Goal: Transaction & Acquisition: Book appointment/travel/reservation

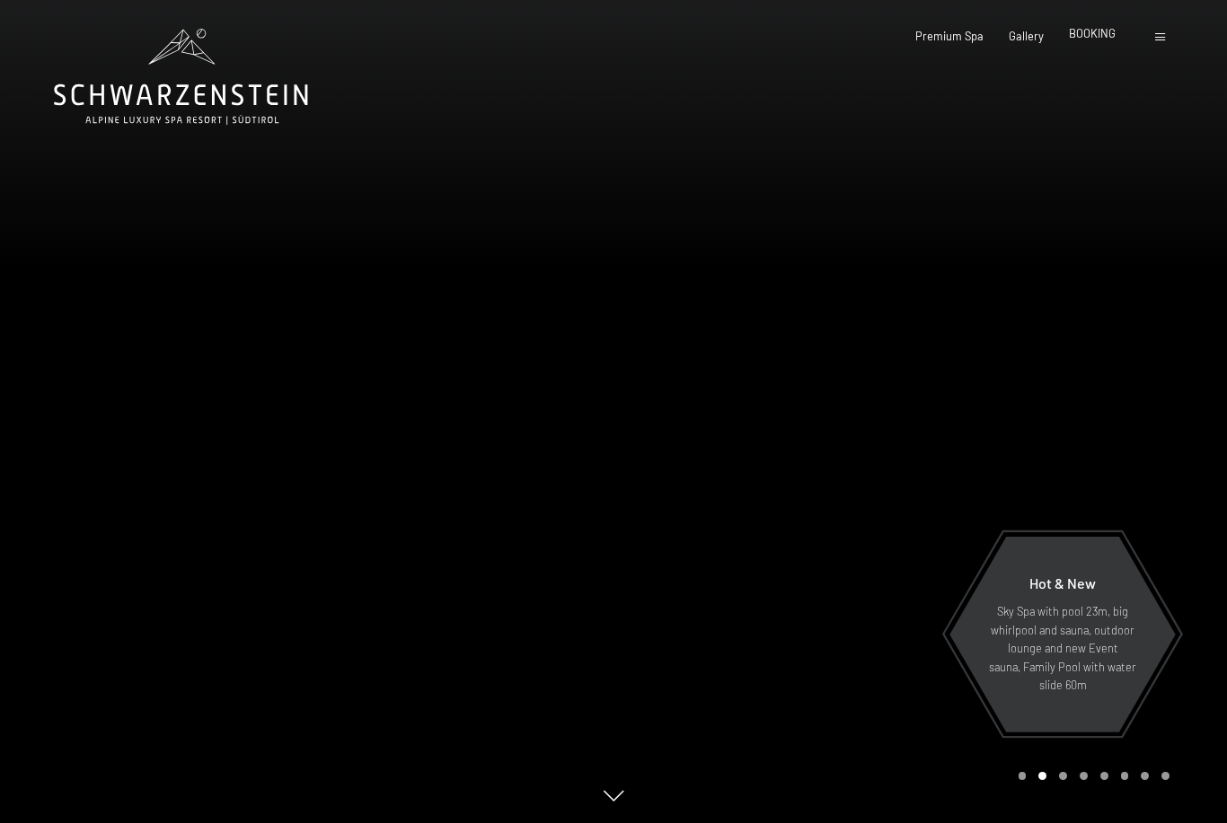
click at [1098, 37] on span "BOOKING" at bounding box center [1092, 33] width 47 height 14
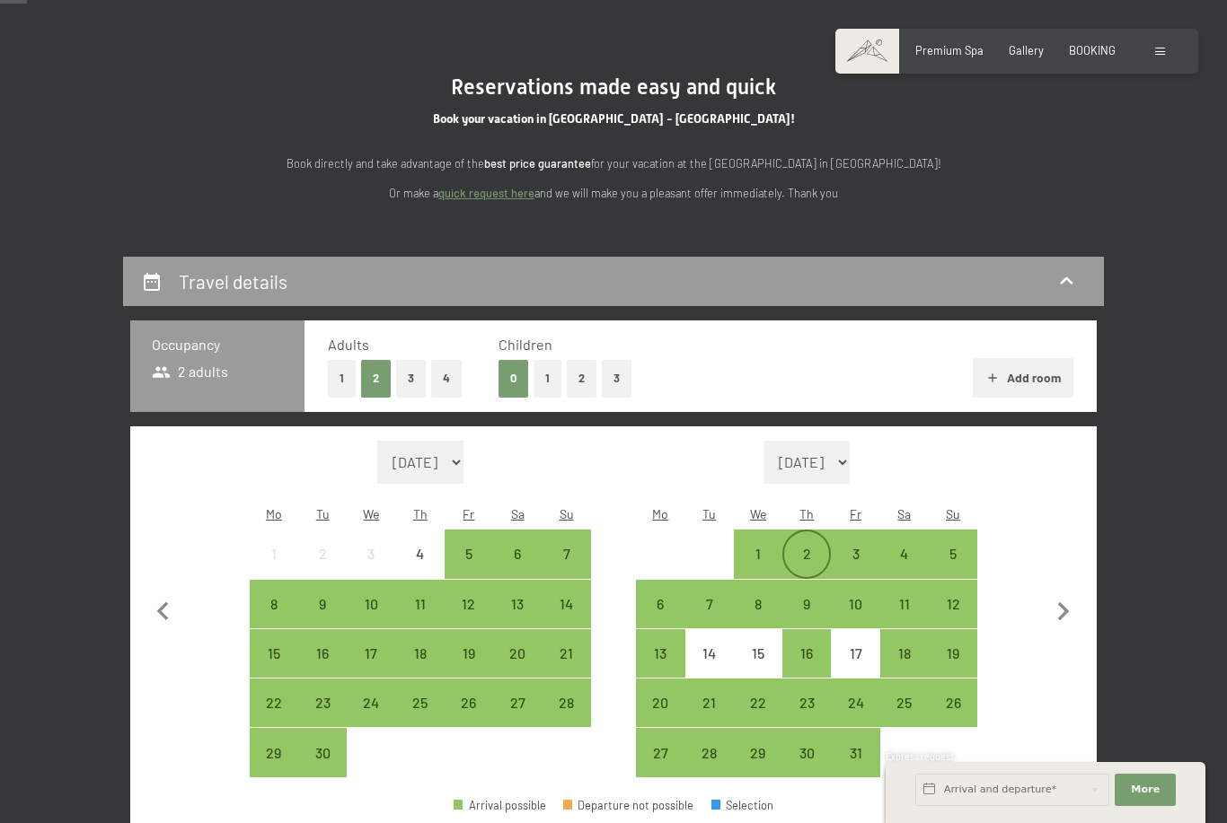
scroll to position [128, 0]
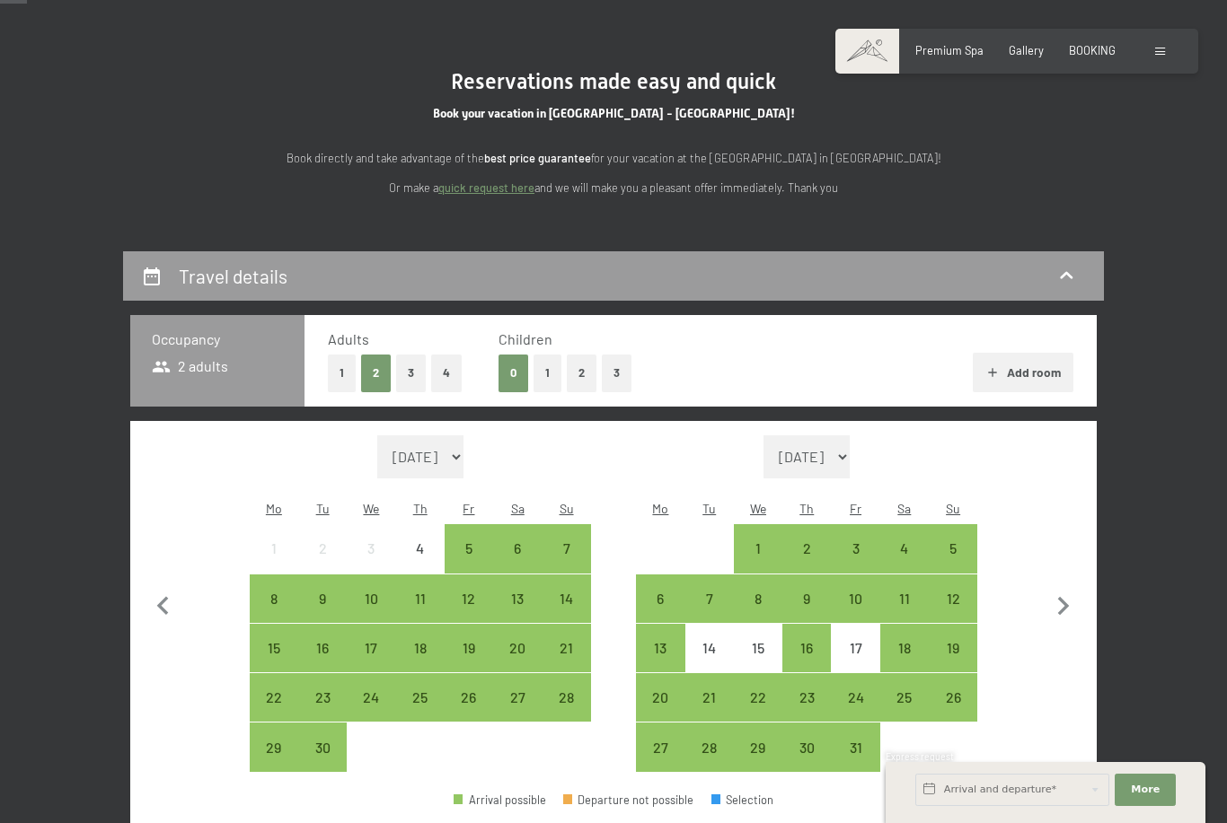
click at [621, 365] on button "3" at bounding box center [617, 373] width 30 height 37
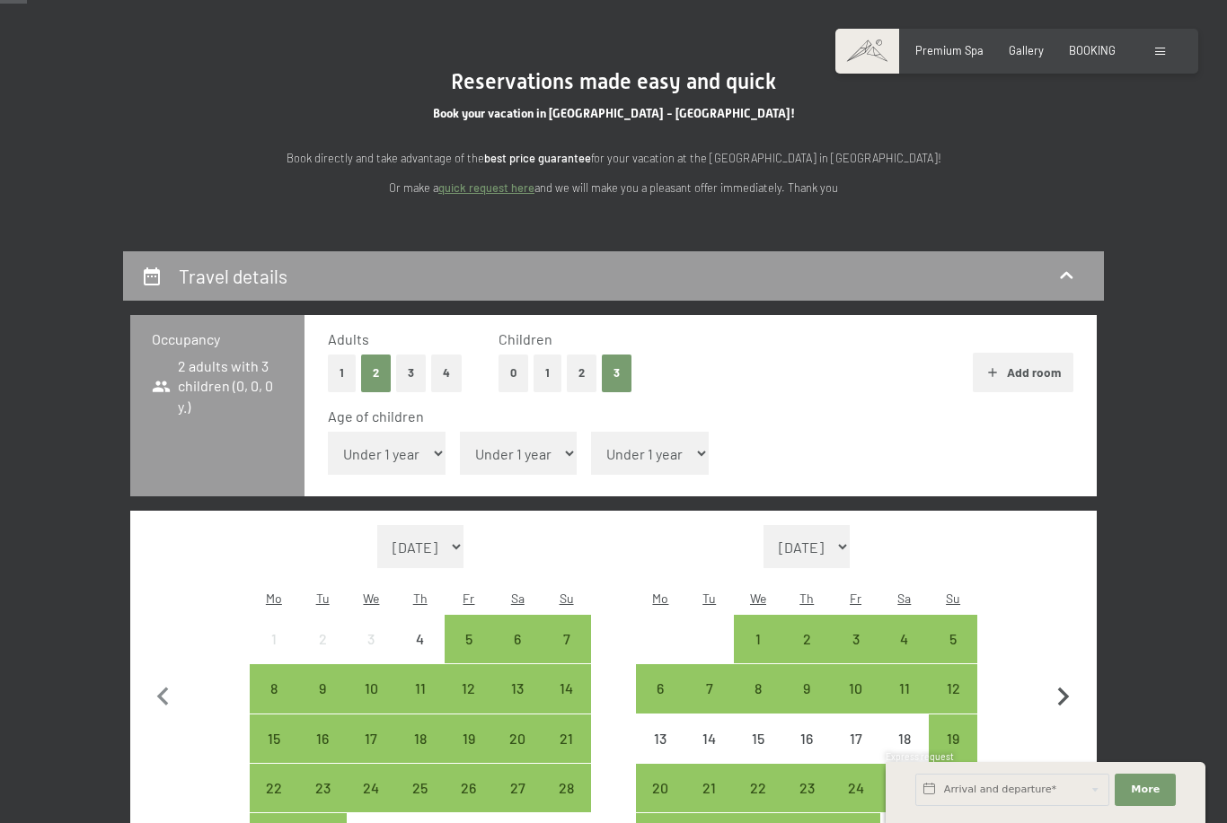
click at [1063, 679] on icon "button" at bounding box center [1063, 698] width 38 height 38
select select "[DATE]"
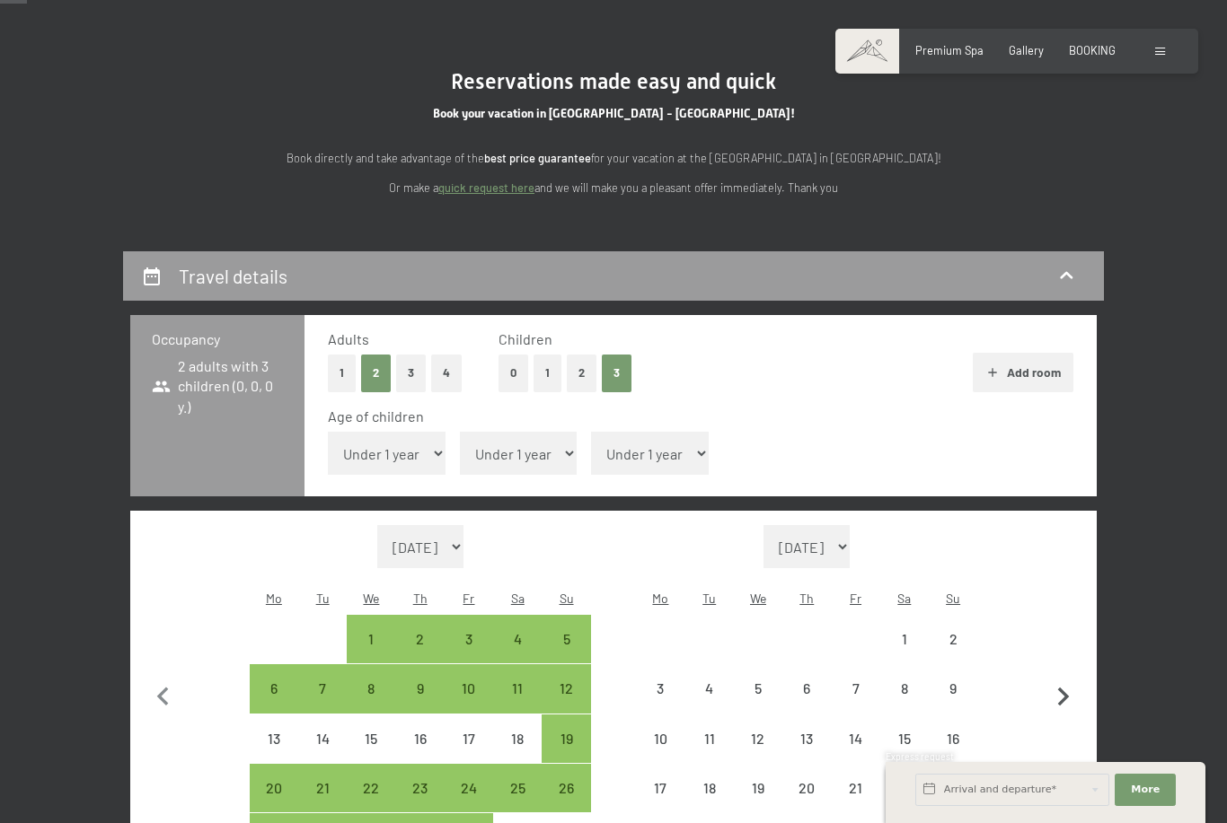
click at [1063, 679] on icon "button" at bounding box center [1063, 698] width 38 height 38
select select "[DATE]"
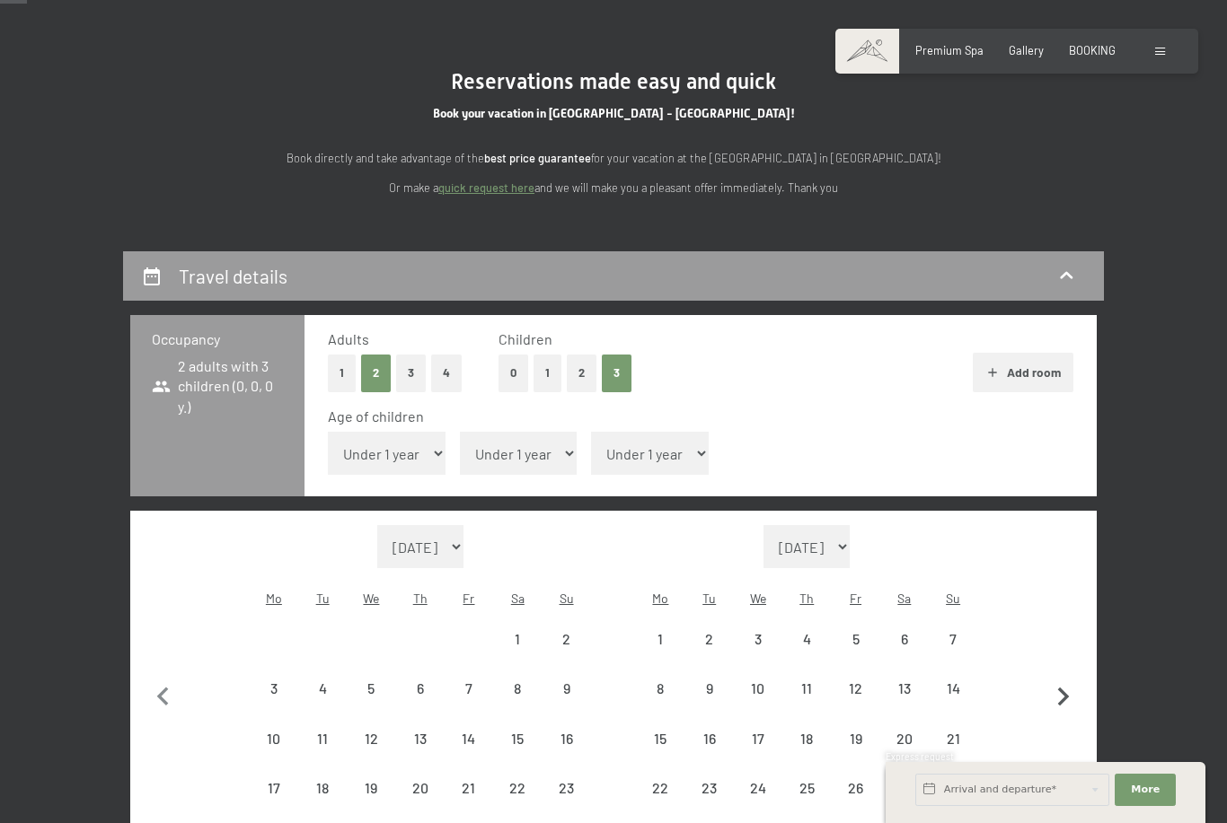
select select "[DATE]"
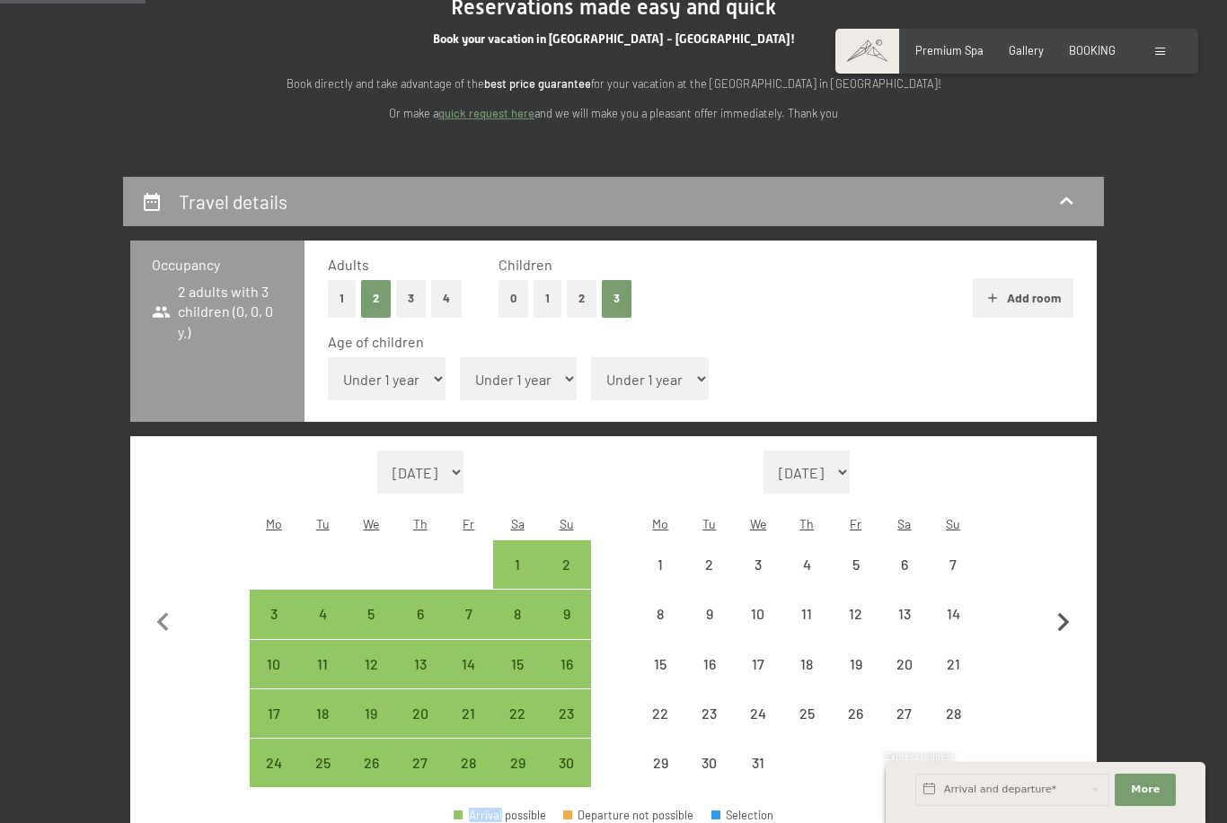
scroll to position [303, 0]
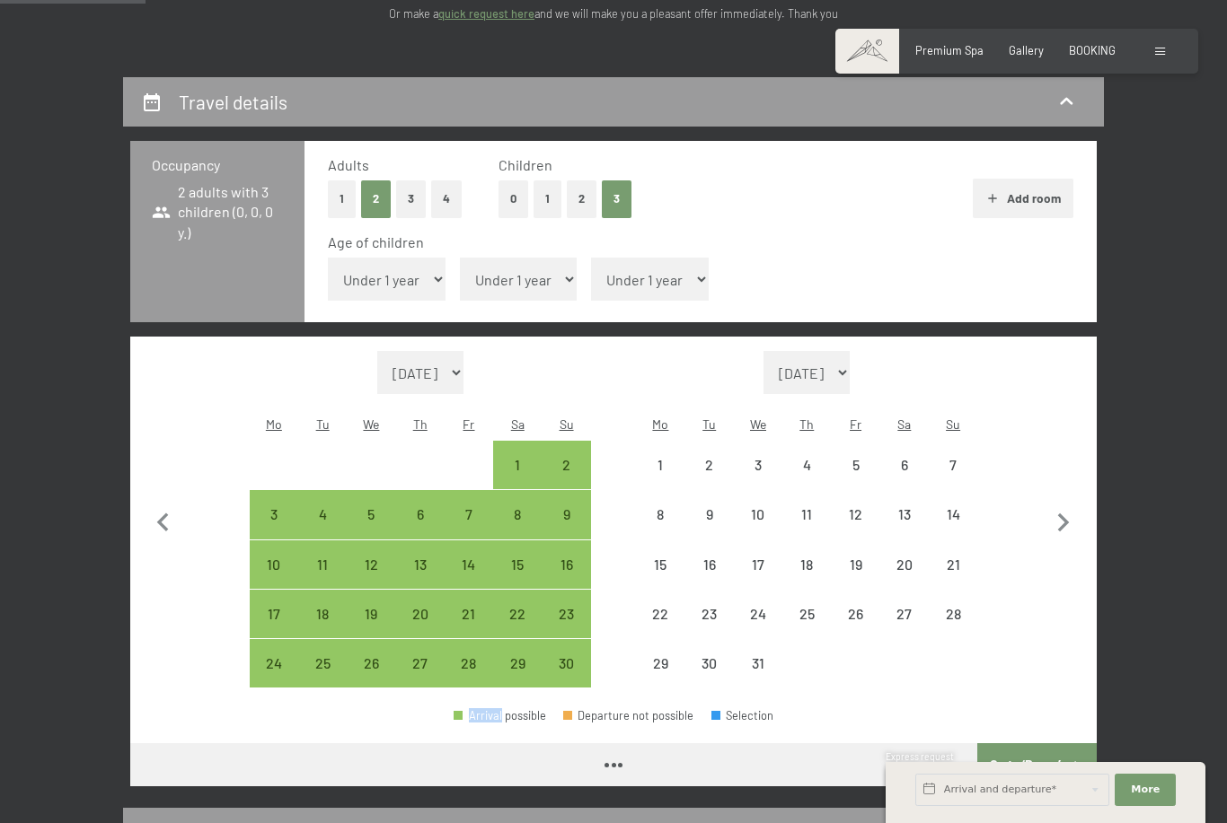
select select "[DATE]"
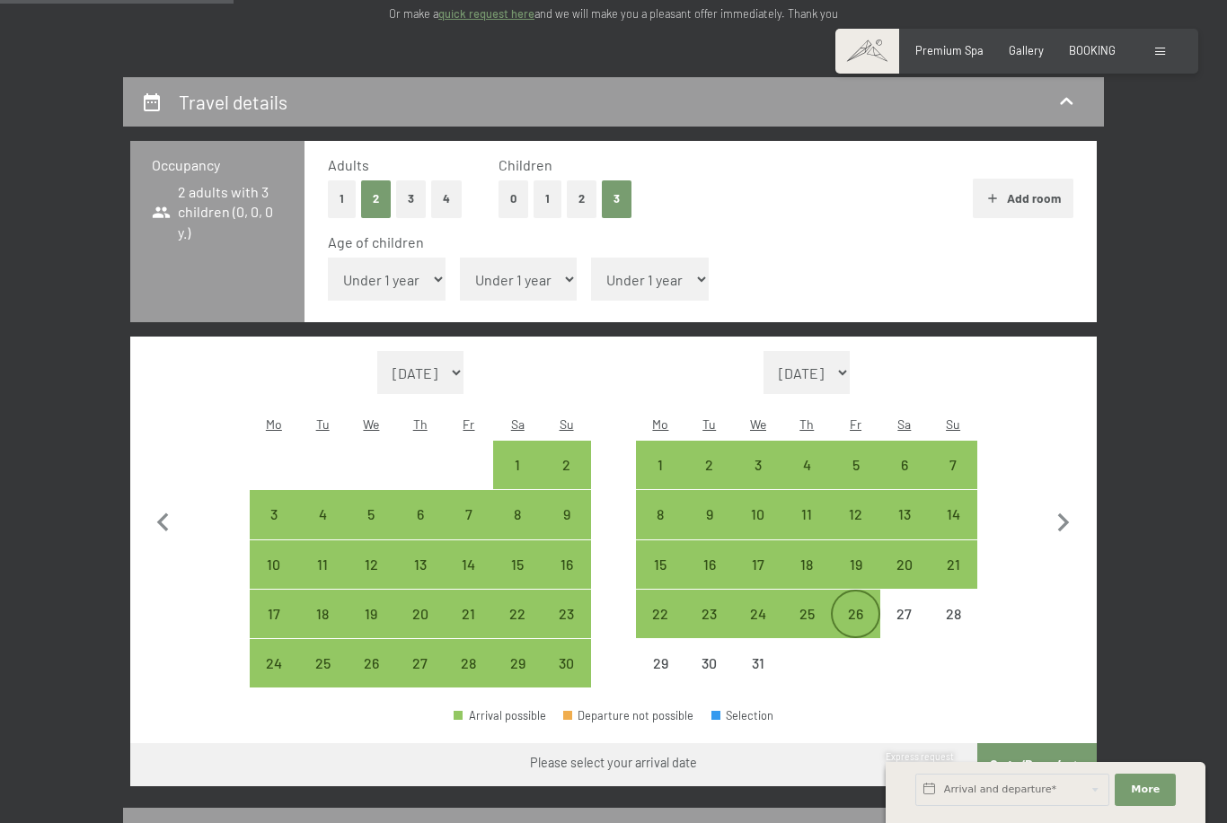
click at [865, 607] on div "26" at bounding box center [854, 629] width 45 height 45
select select "[DATE]"
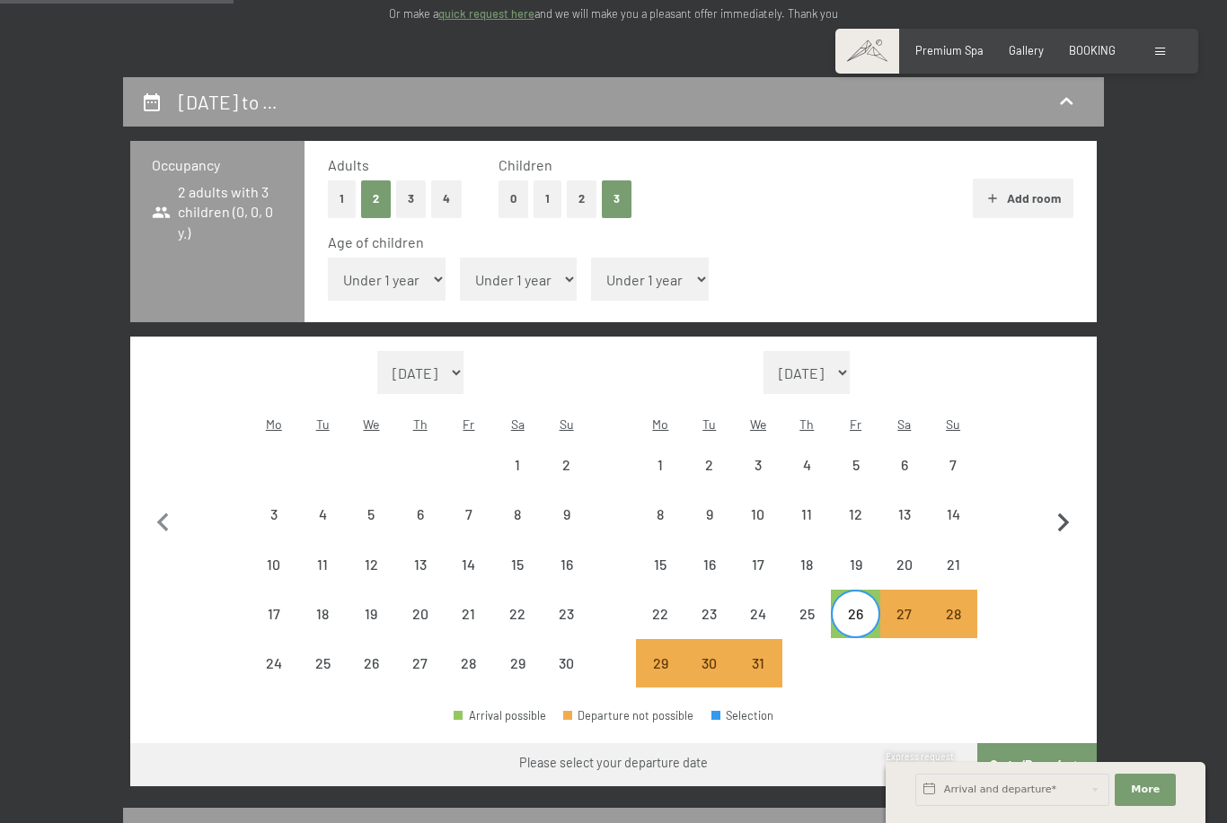
click at [1065, 505] on icon "button" at bounding box center [1063, 524] width 38 height 38
select select "[DATE]"
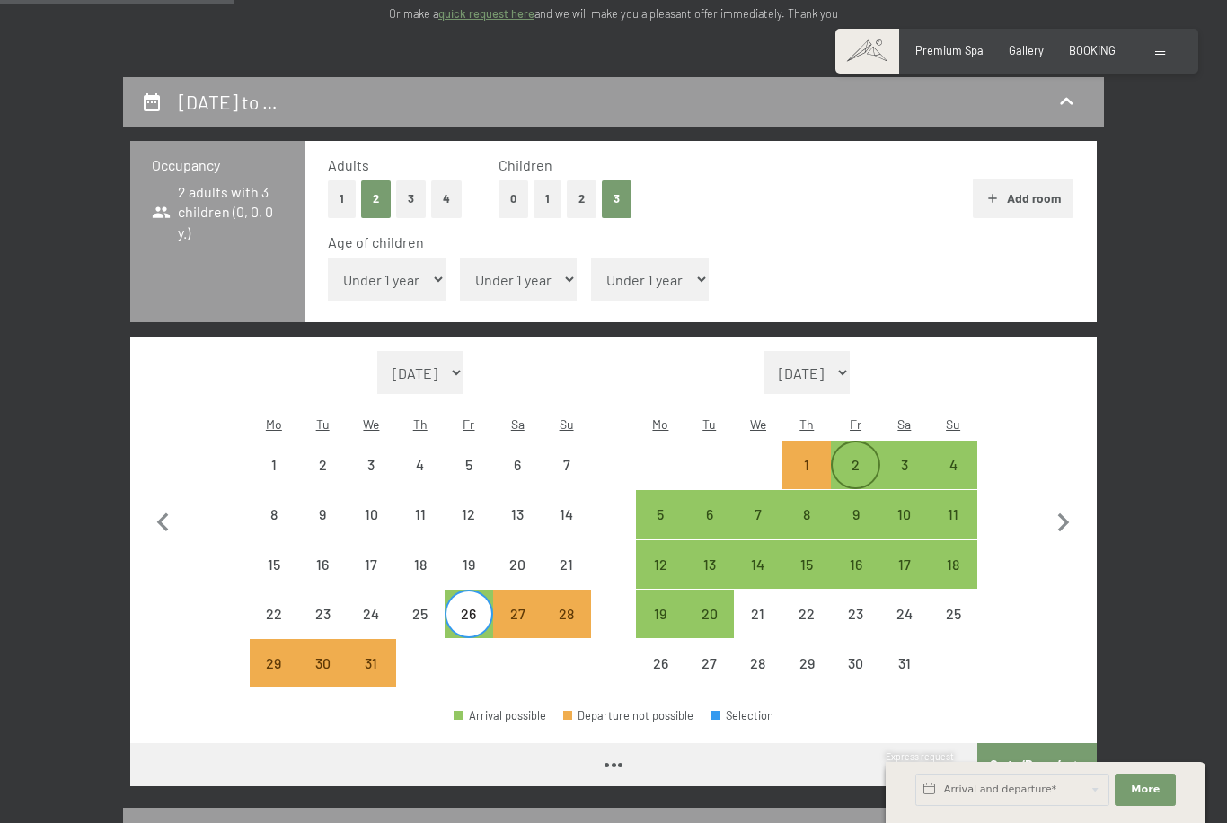
select select "[DATE]"
click at [912, 458] on div "3" at bounding box center [904, 480] width 45 height 45
select select "[DATE]"
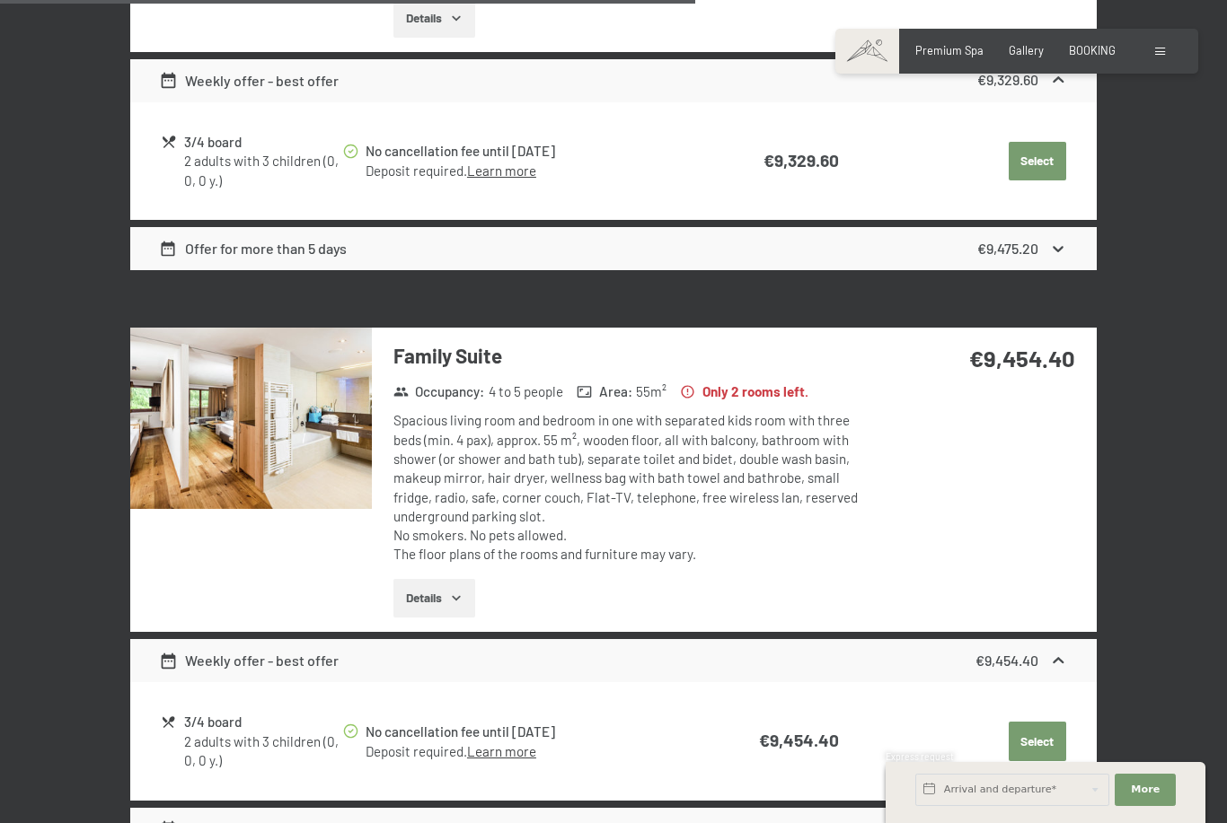
scroll to position [1443, 0]
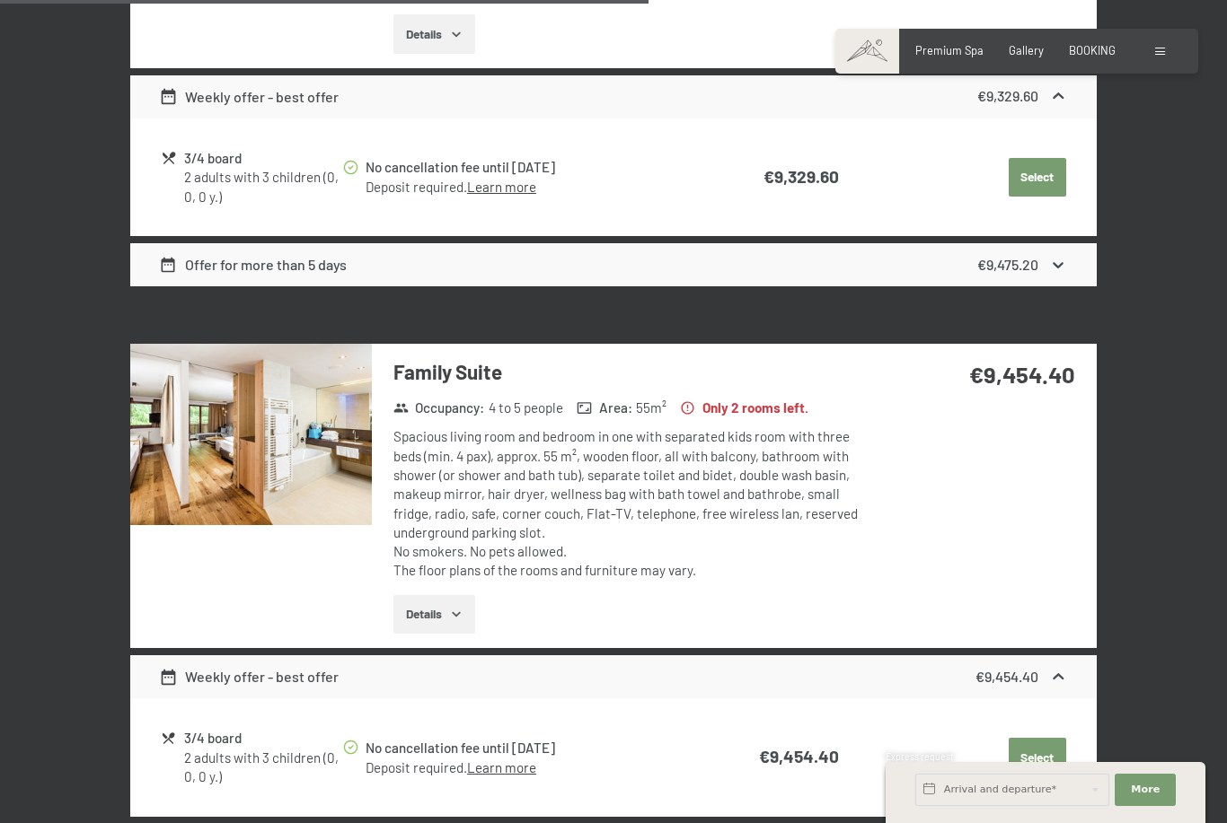
click at [441, 595] on button "Details" at bounding box center [434, 615] width 82 height 40
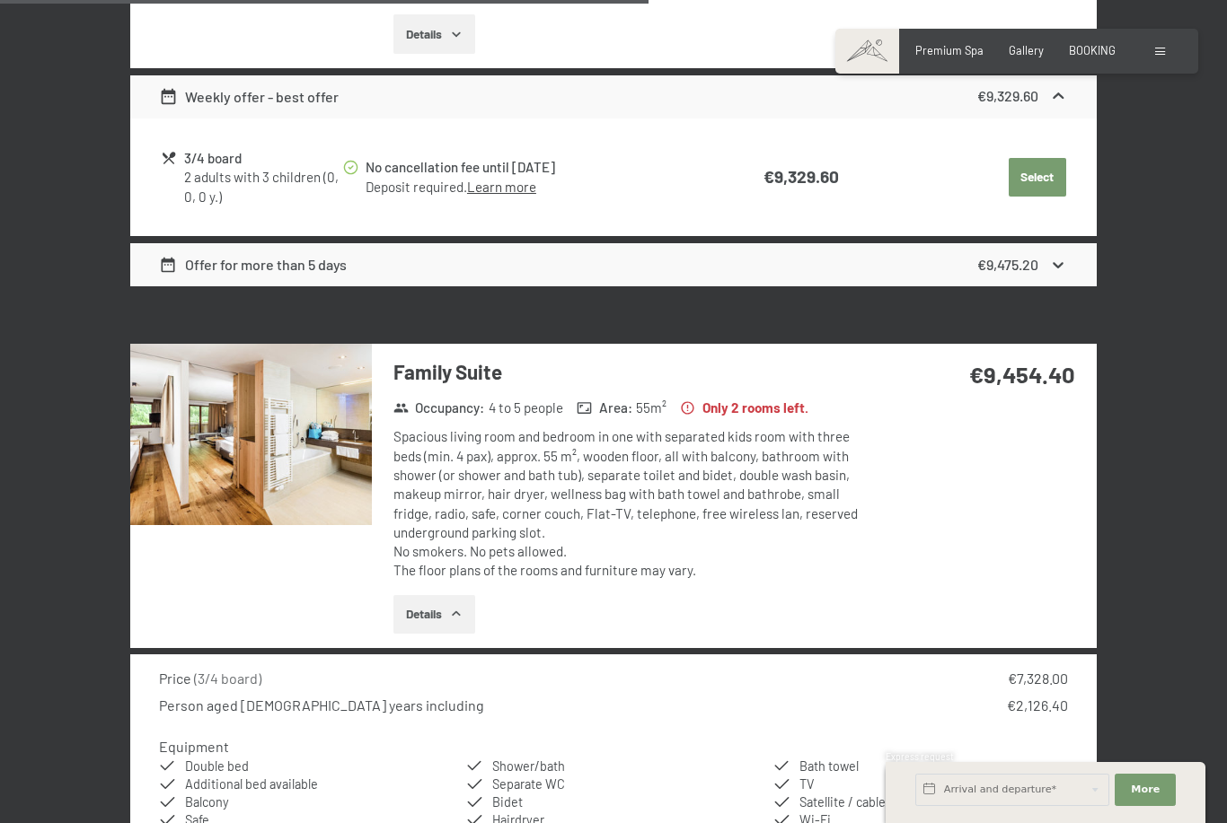
click at [307, 387] on img at bounding box center [251, 434] width 242 height 181
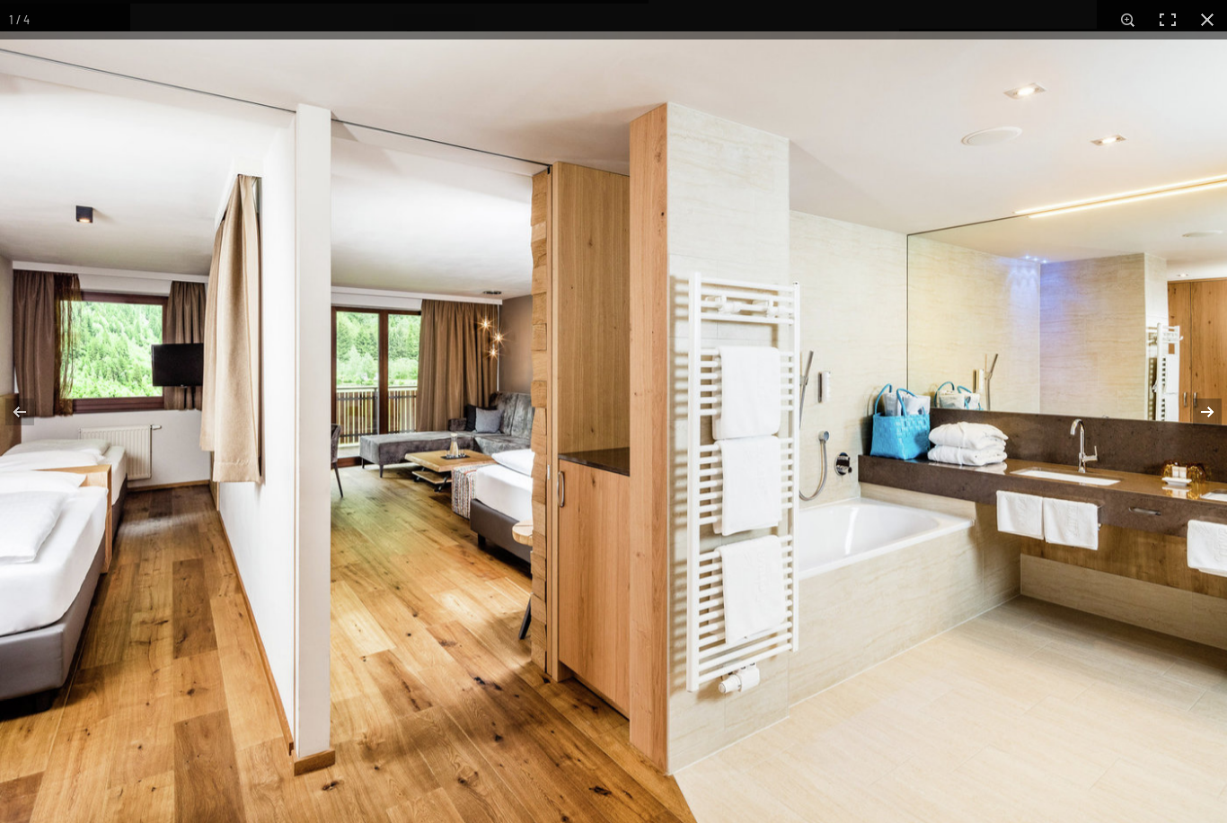
click at [1212, 443] on button "button" at bounding box center [1195, 412] width 63 height 90
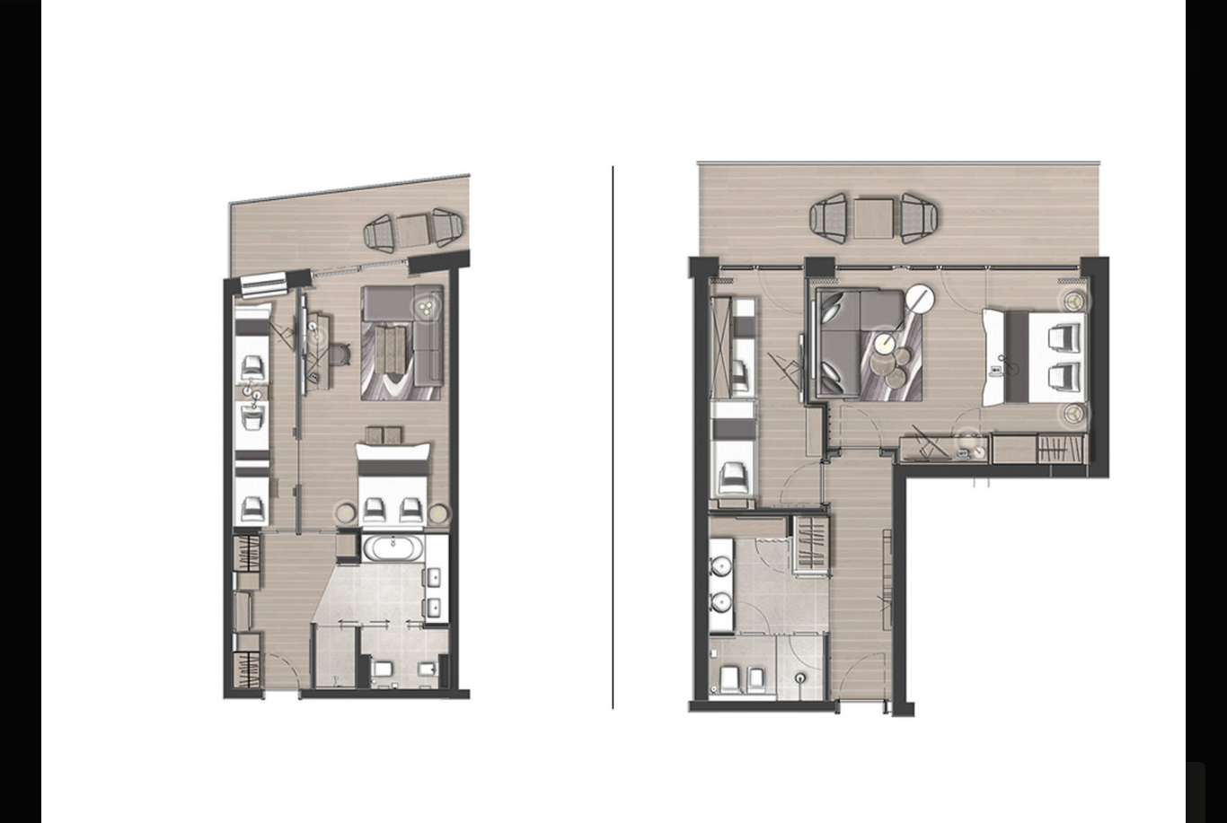
click at [1212, 442] on button "button" at bounding box center [1195, 412] width 63 height 90
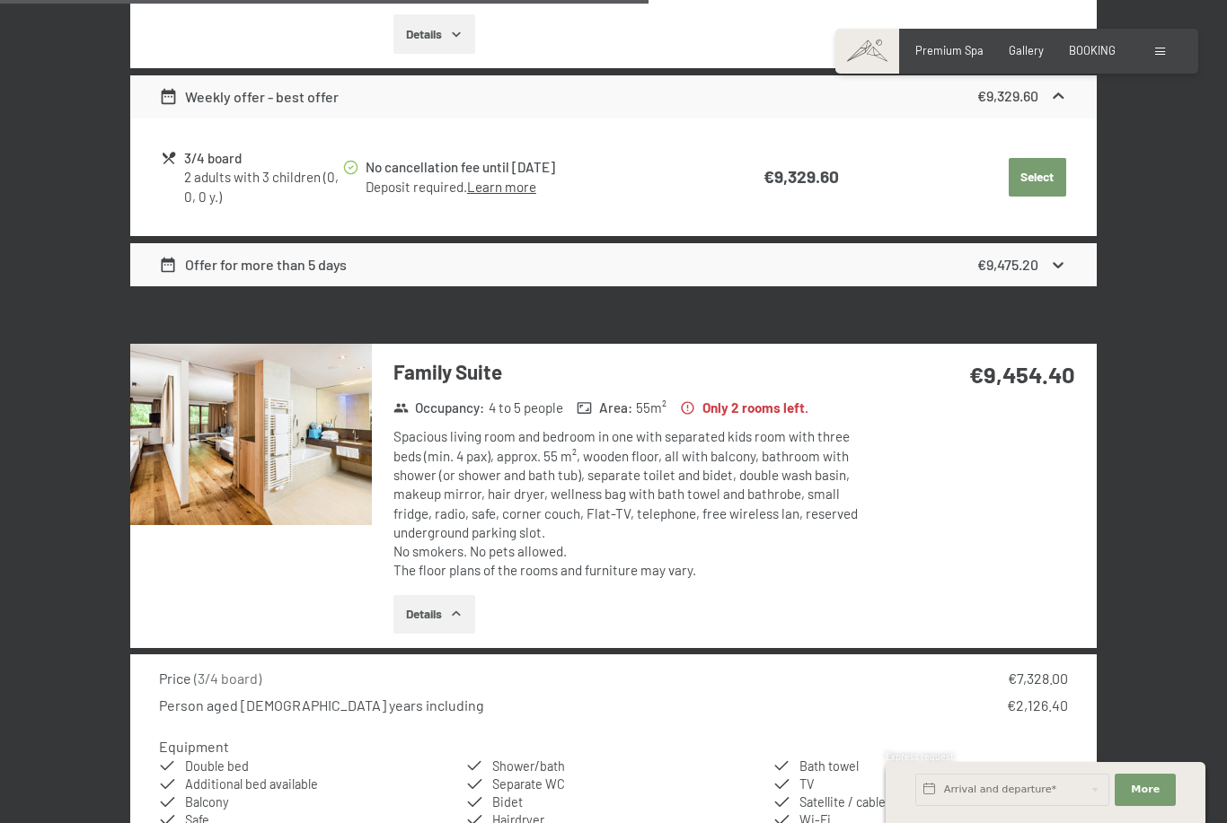
click at [0, 0] on button "button" at bounding box center [0, 0] width 0 height 0
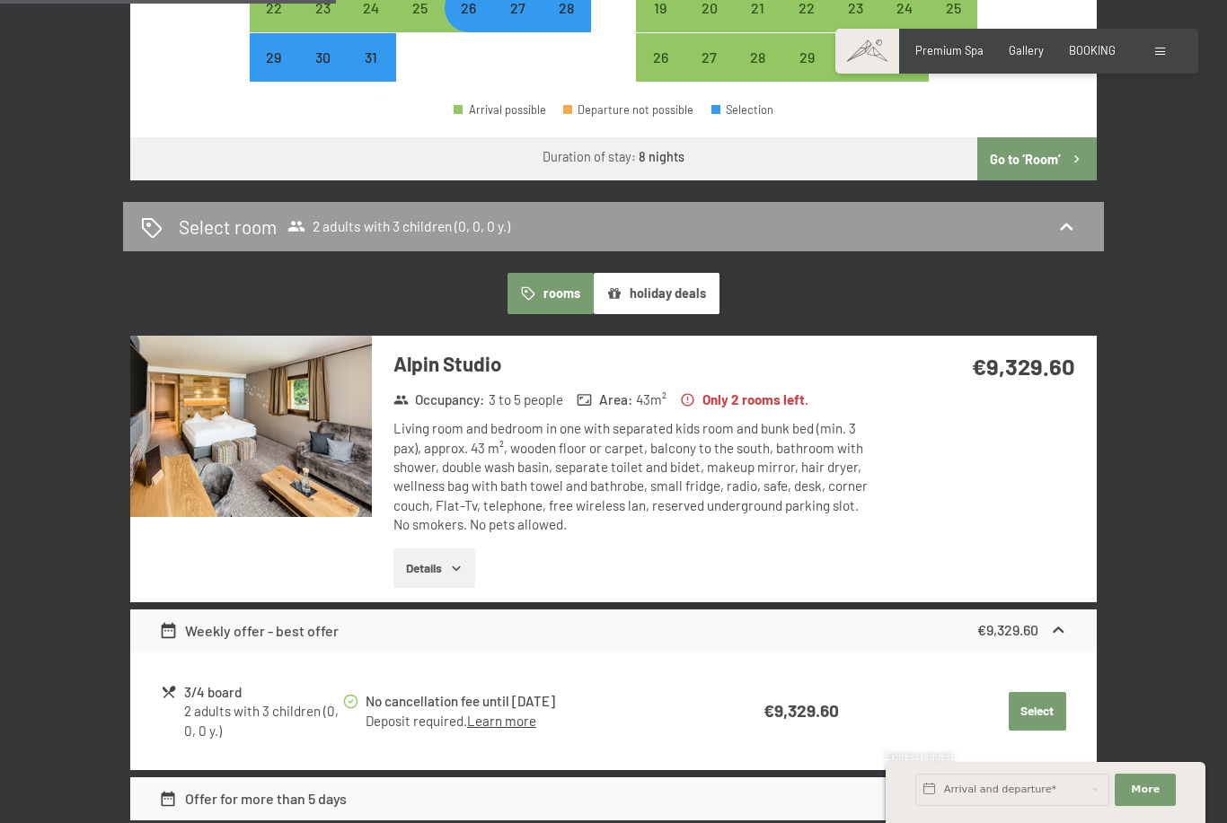
scroll to position [928, 0]
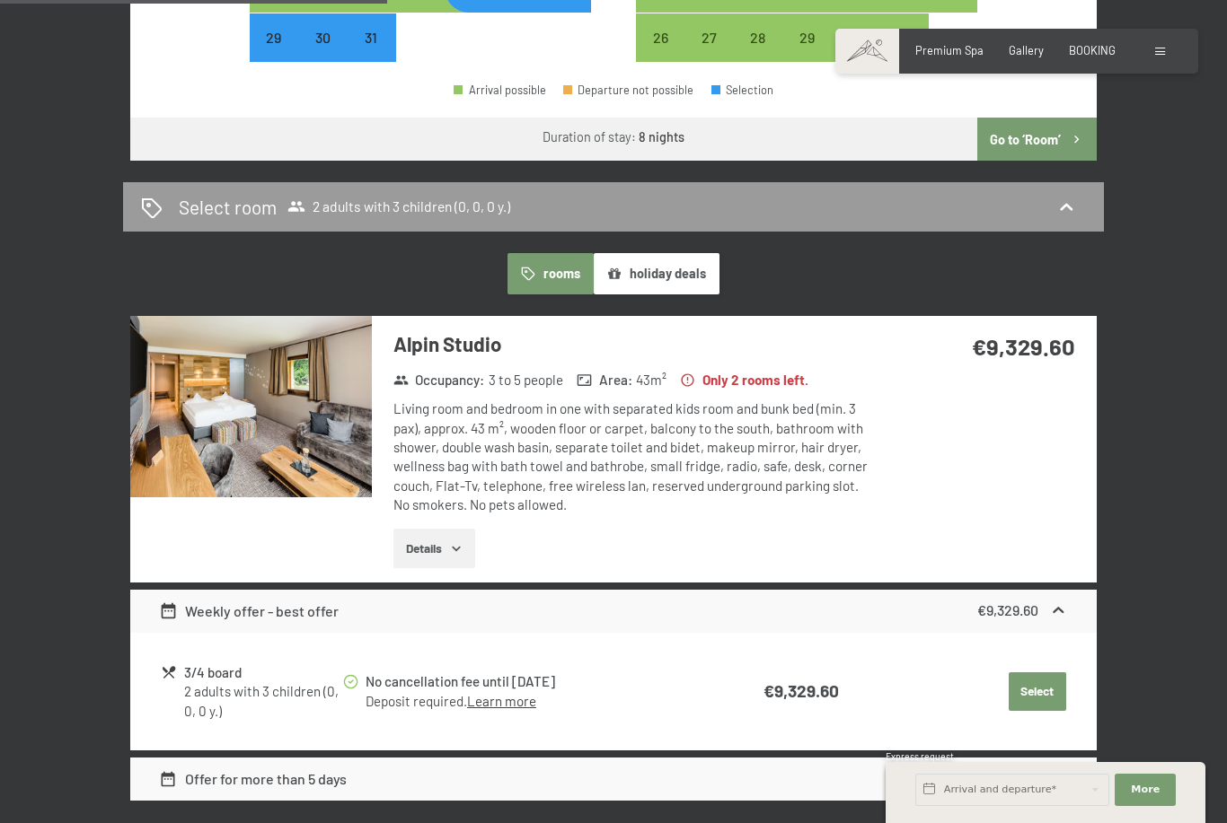
click at [234, 336] on img at bounding box center [251, 406] width 242 height 181
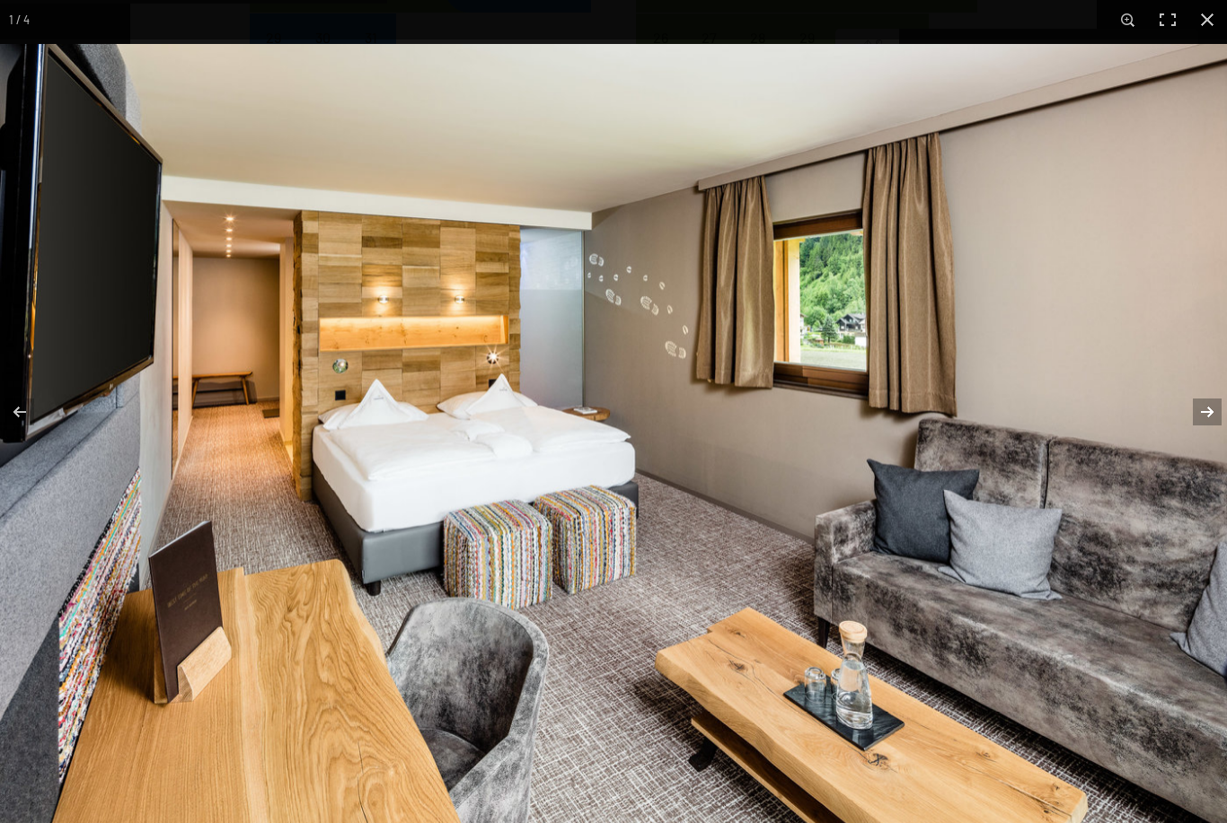
click at [1209, 443] on button "button" at bounding box center [1195, 412] width 63 height 90
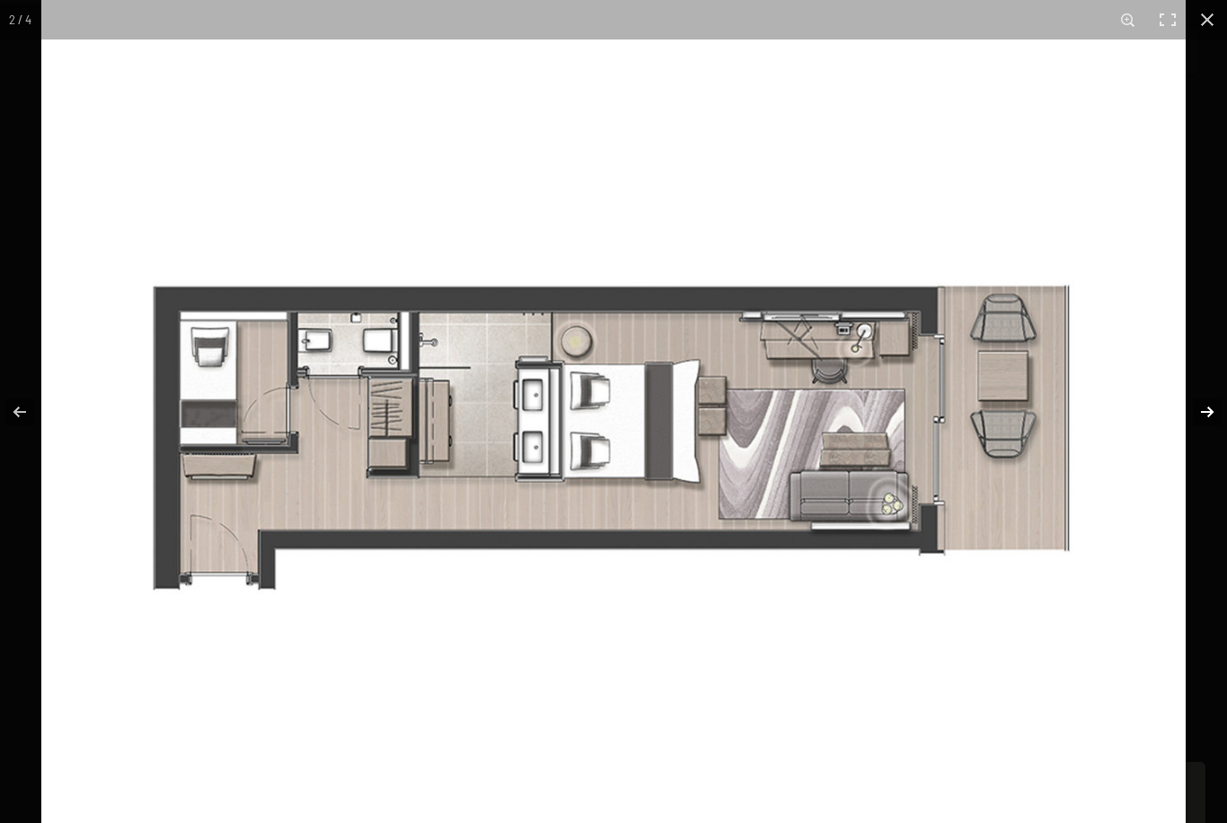
click at [1209, 443] on button "button" at bounding box center [1195, 412] width 63 height 90
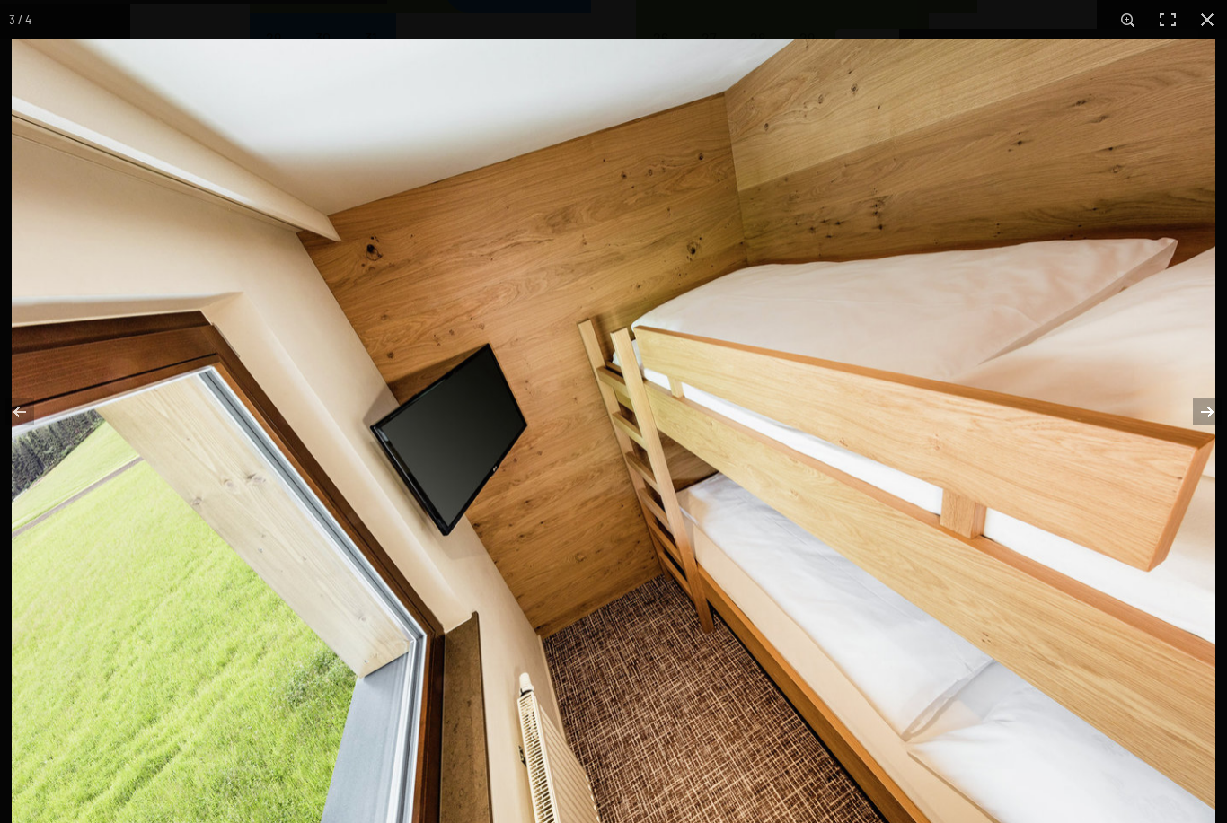
click at [1209, 442] on button "button" at bounding box center [1195, 412] width 63 height 90
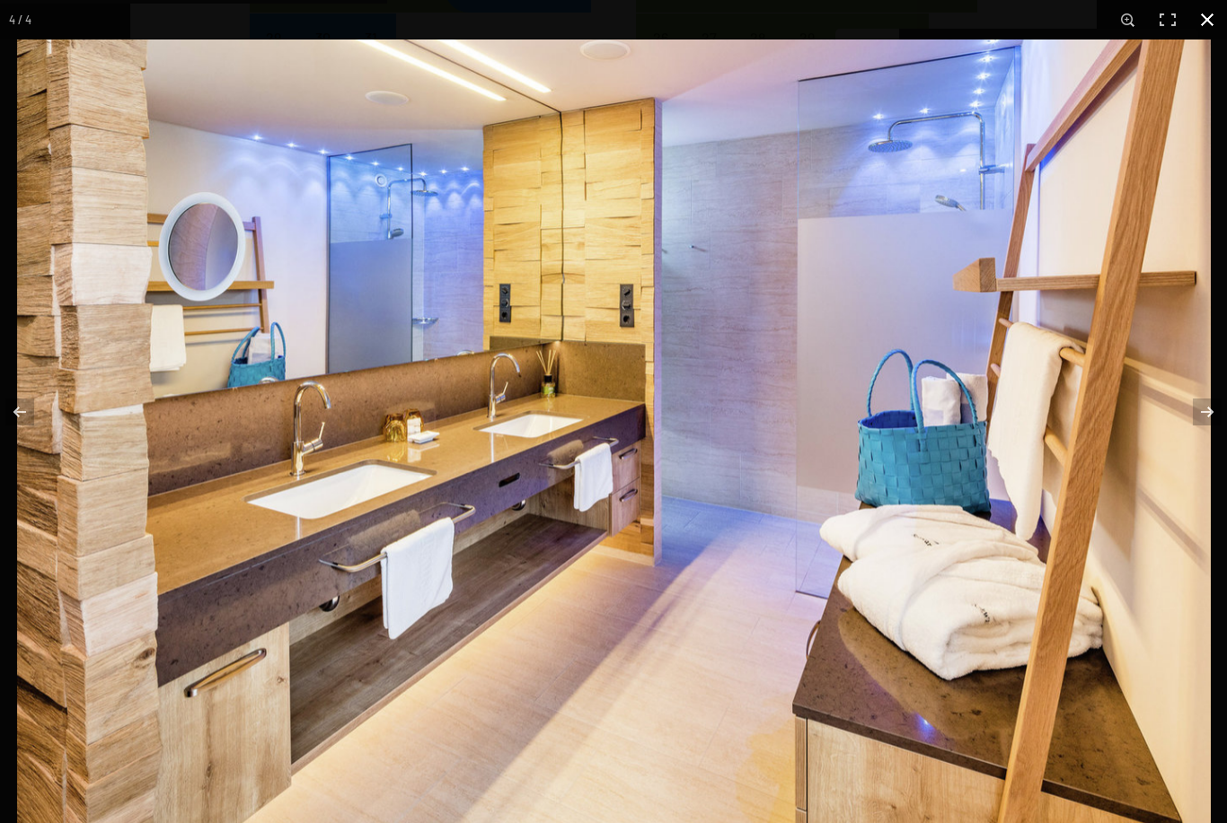
click at [1210, 18] on button "button" at bounding box center [1207, 20] width 40 height 40
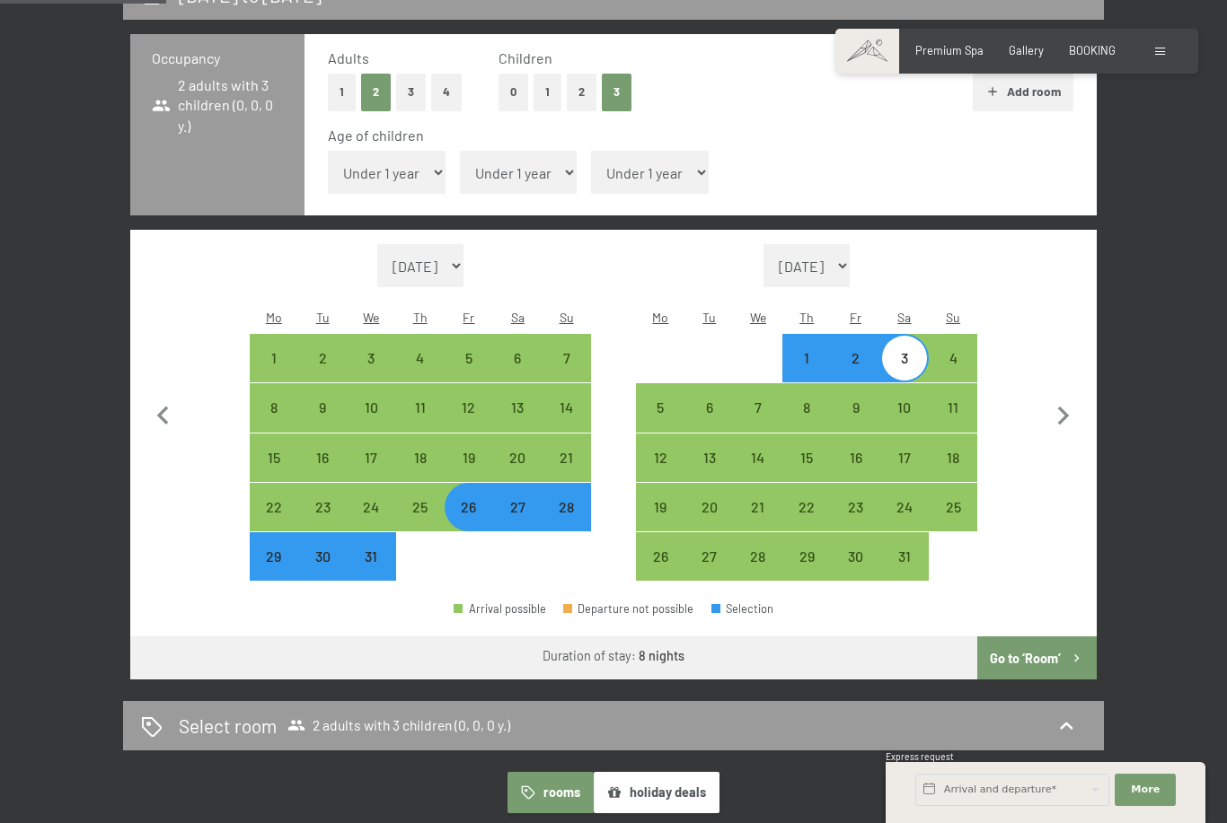
scroll to position [365, 0]
